Goal: Navigation & Orientation: Find specific page/section

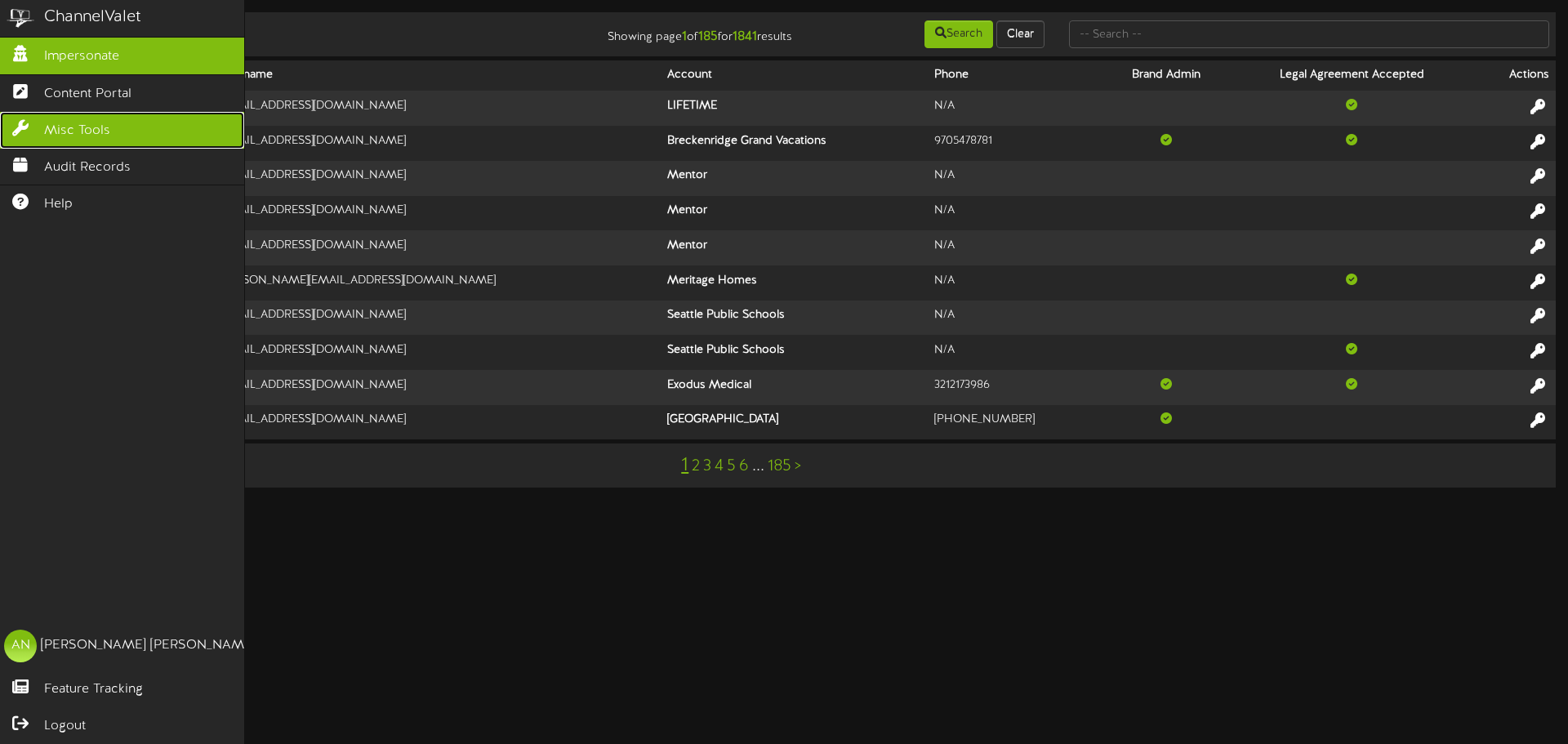
click at [81, 132] on span "Misc Tools" at bounding box center [77, 131] width 66 height 19
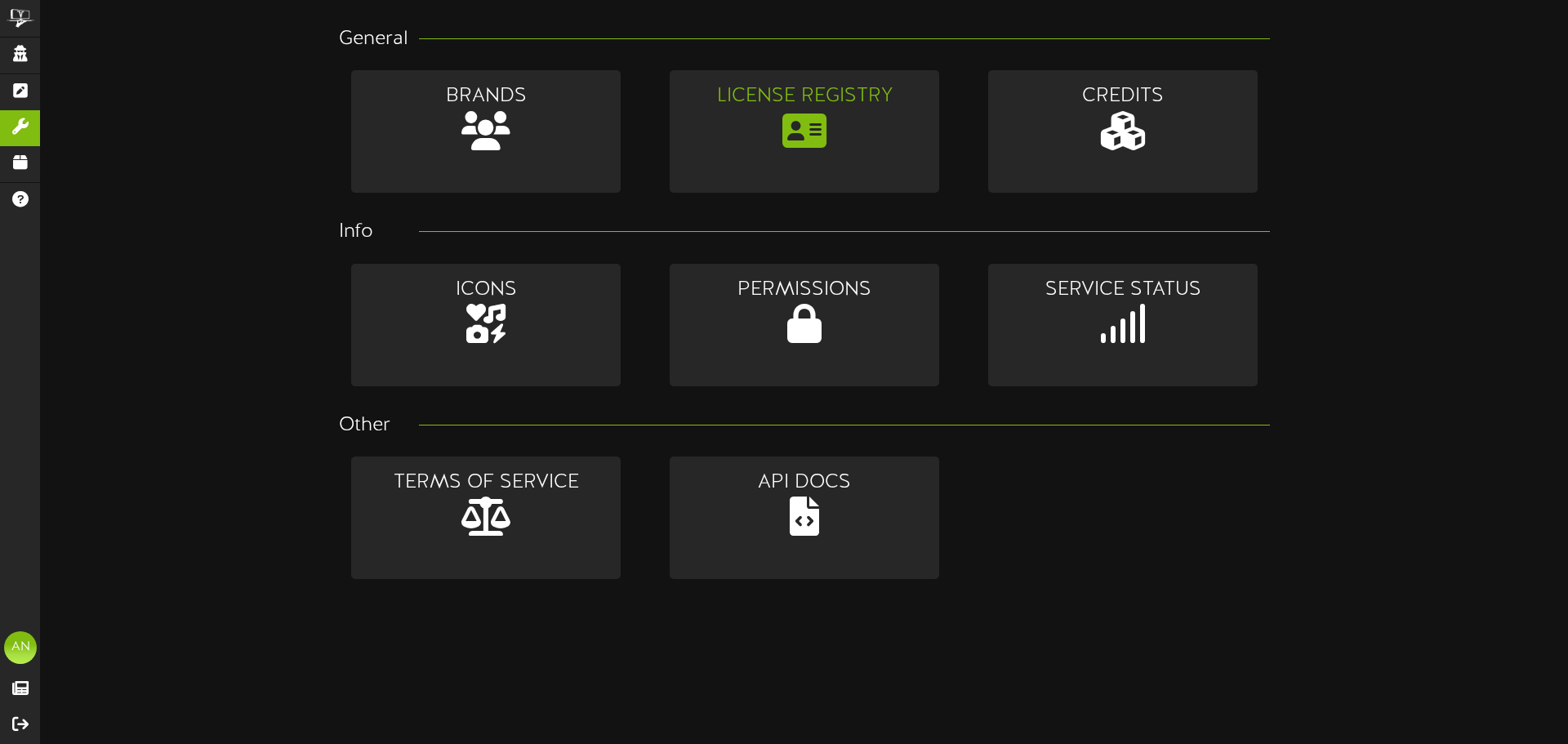
click at [861, 121] on div "License Registry" at bounding box center [804, 132] width 269 height 122
